Goal: Task Accomplishment & Management: Use online tool/utility

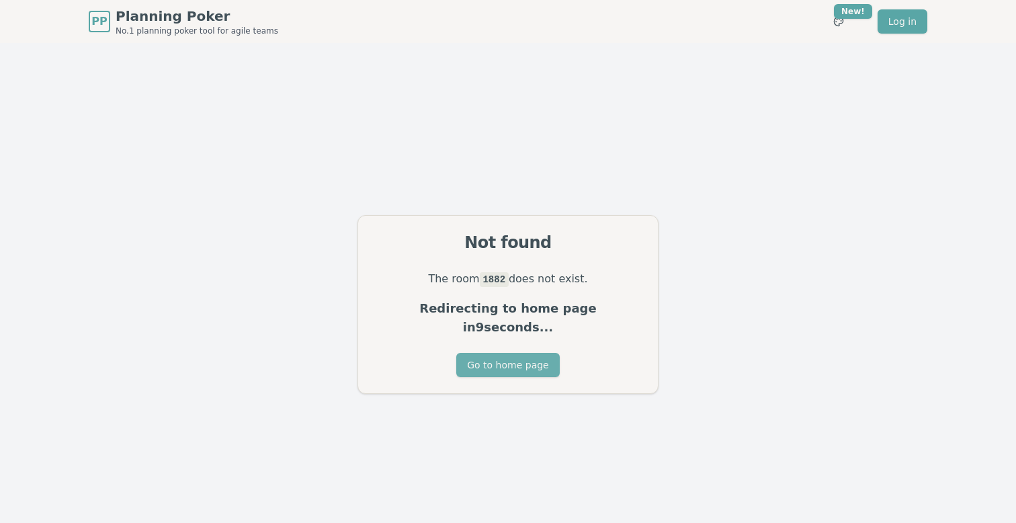
click at [482, 358] on button "Go to home page" at bounding box center [507, 365] width 103 height 24
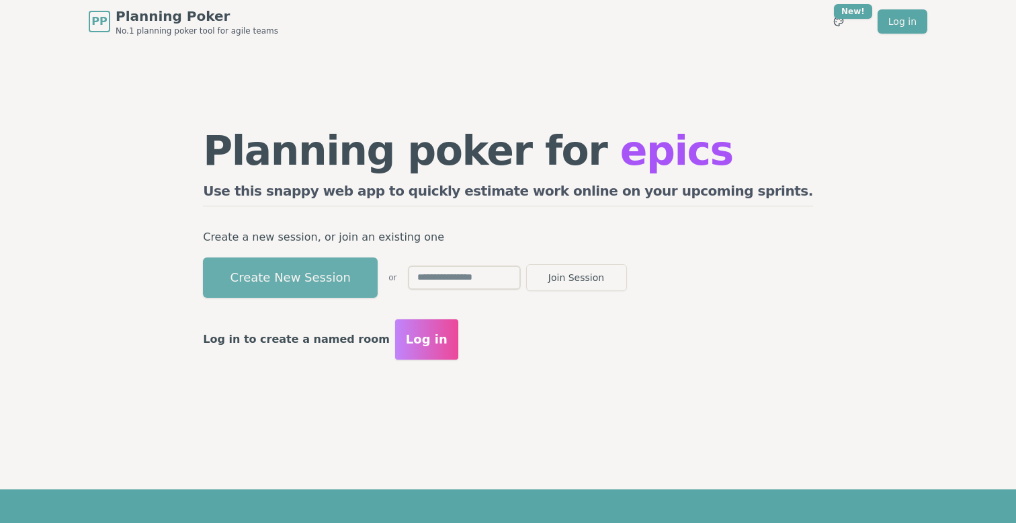
click at [335, 277] on button "Create New Session" at bounding box center [290, 277] width 175 height 40
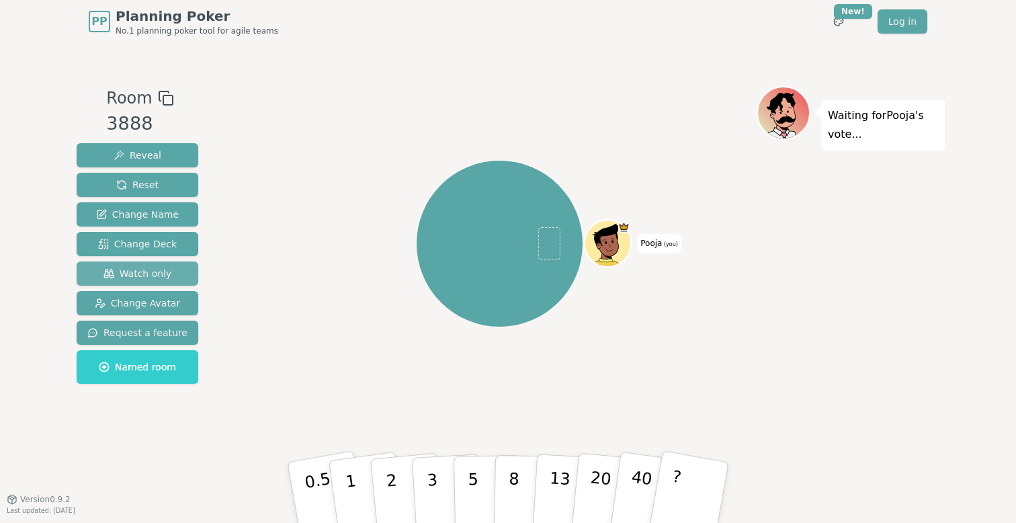
click at [165, 275] on span "Watch only" at bounding box center [137, 273] width 69 height 13
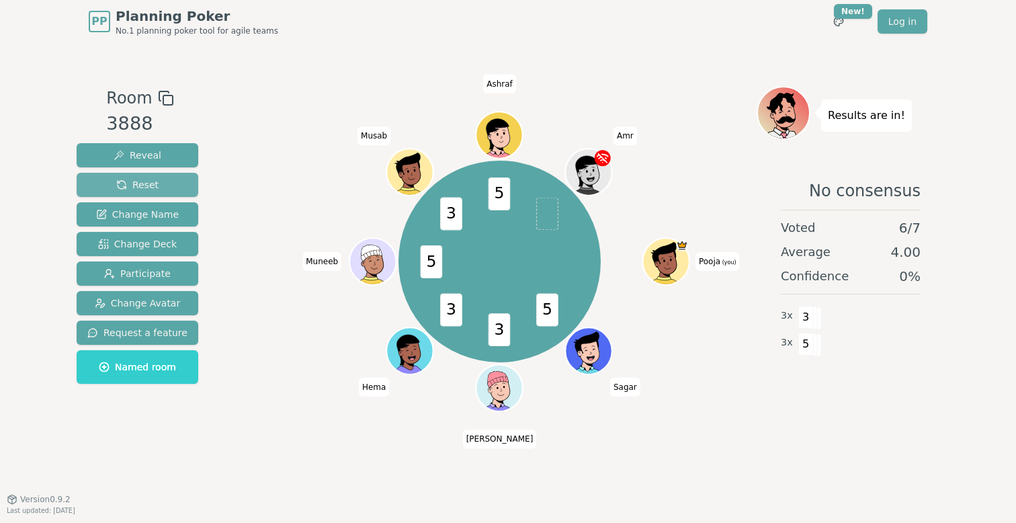
click at [144, 183] on span "Reset" at bounding box center [137, 184] width 42 height 13
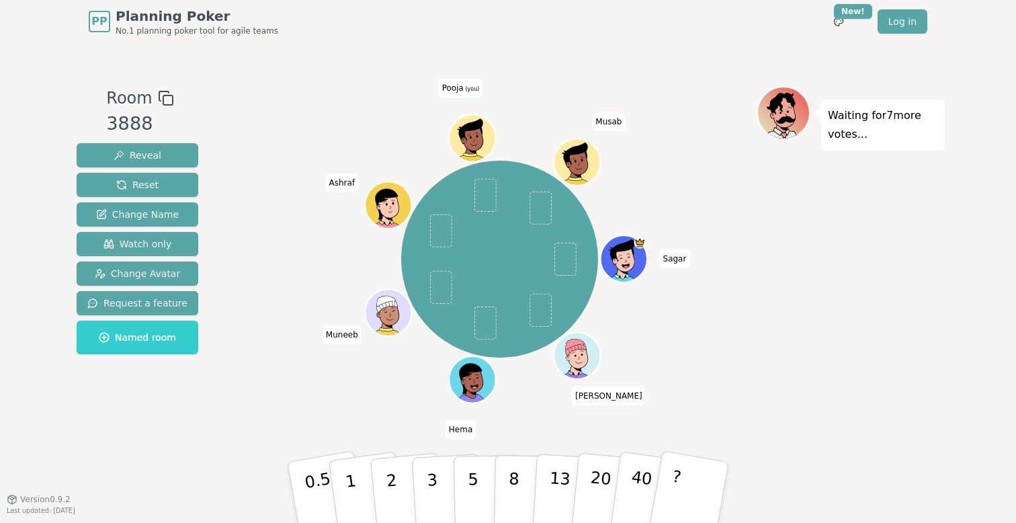
click at [710, 206] on div "[PERSON_NAME] [PERSON_NAME] [PERSON_NAME] Pooja (you) [PERSON_NAME]" at bounding box center [500, 259] width 514 height 298
click at [479, 468] on button "5" at bounding box center [487, 492] width 69 height 102
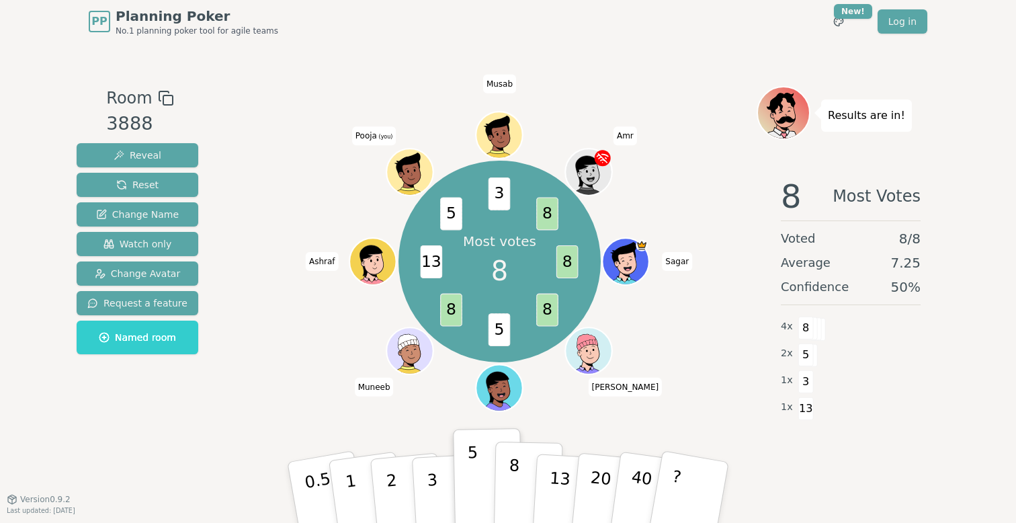
click at [515, 489] on p "8" at bounding box center [513, 491] width 11 height 73
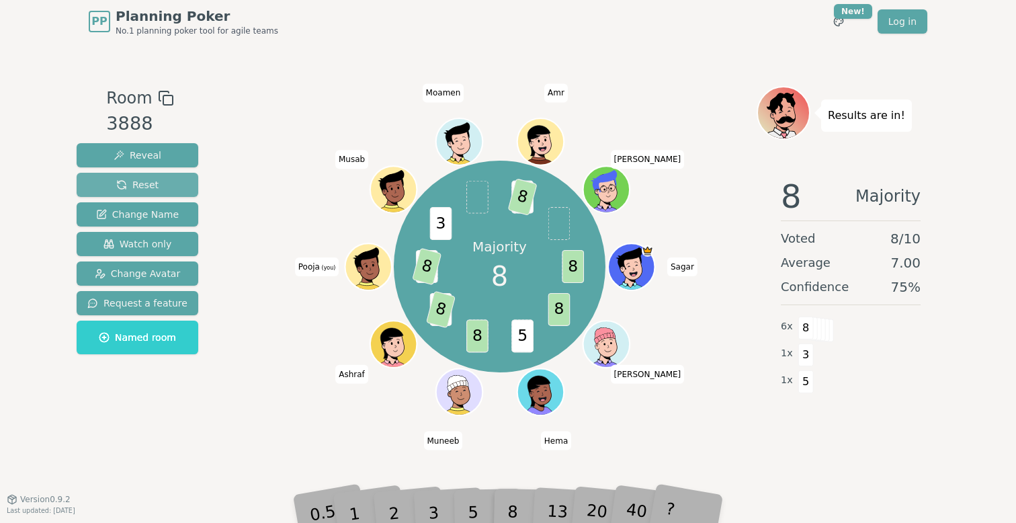
click at [136, 185] on span "Reset" at bounding box center [137, 184] width 42 height 13
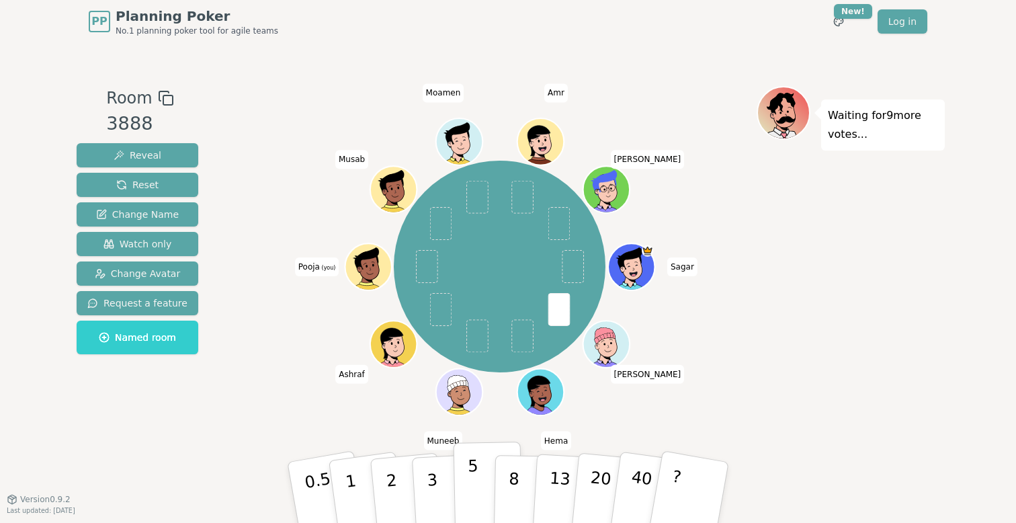
click at [472, 482] on p "5" at bounding box center [473, 492] width 11 height 73
click at [748, 339] on div "[PERSON_NAME] [PERSON_NAME] [PERSON_NAME] Pooja (you) [PERSON_NAME] [PERSON_NAM…" at bounding box center [500, 266] width 514 height 312
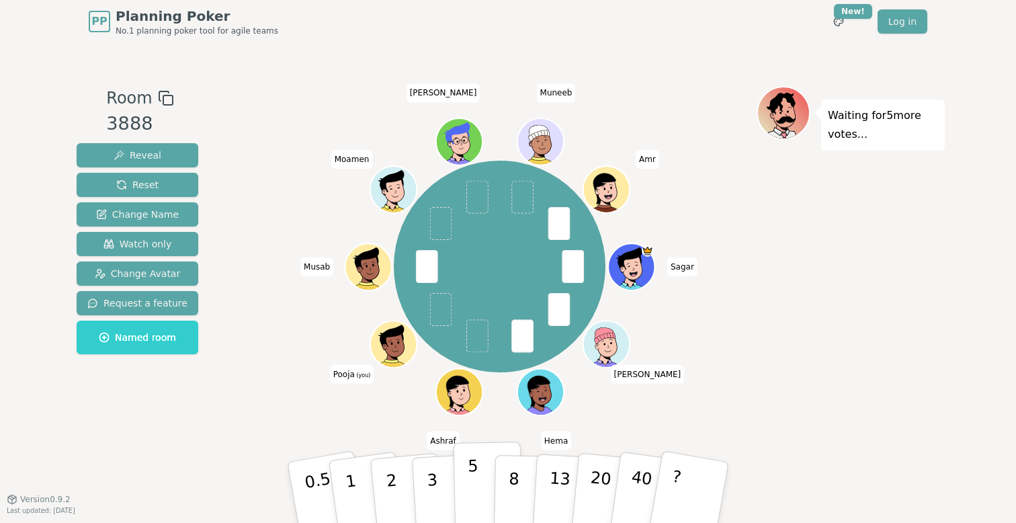
click at [474, 474] on p "5" at bounding box center [473, 492] width 11 height 73
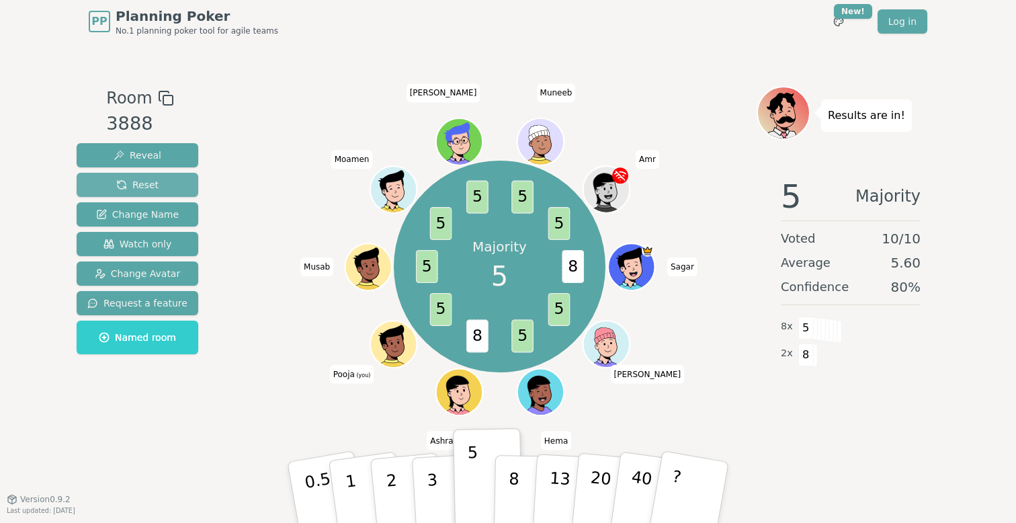
click at [140, 180] on span "Reset" at bounding box center [137, 184] width 42 height 13
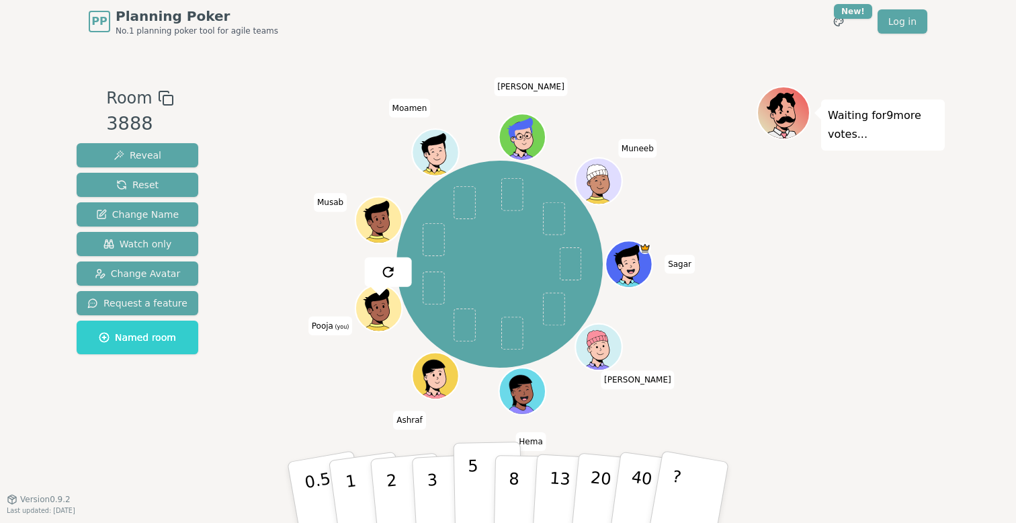
click at [466, 453] on button "5" at bounding box center [487, 492] width 69 height 102
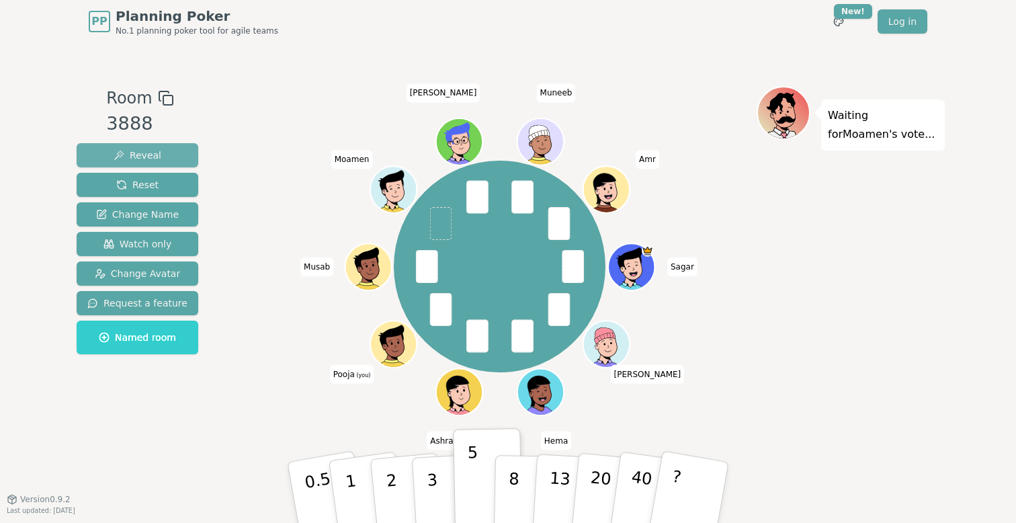
click at [157, 147] on button "Reveal" at bounding box center [138, 155] width 122 height 24
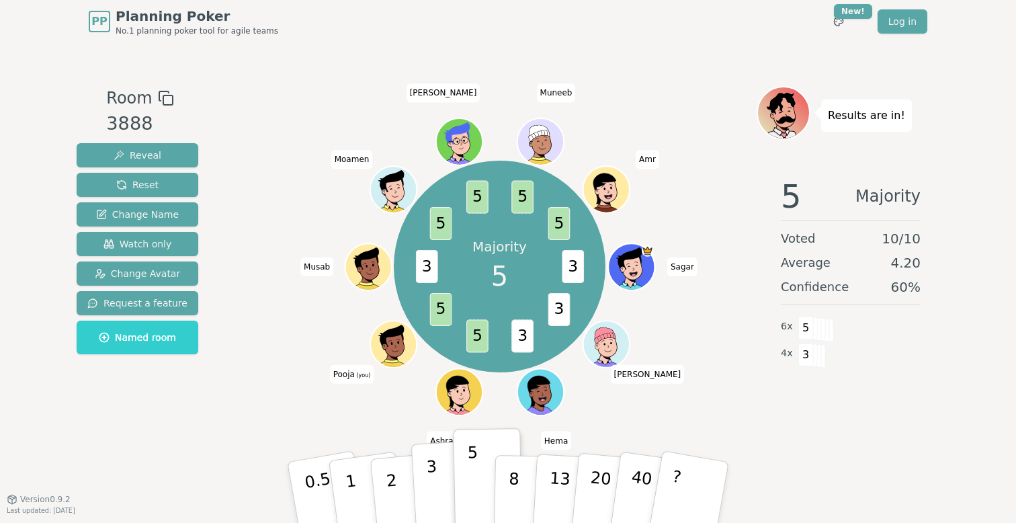
click at [422, 478] on button "3" at bounding box center [447, 492] width 73 height 105
